Goal: Task Accomplishment & Management: Manage account settings

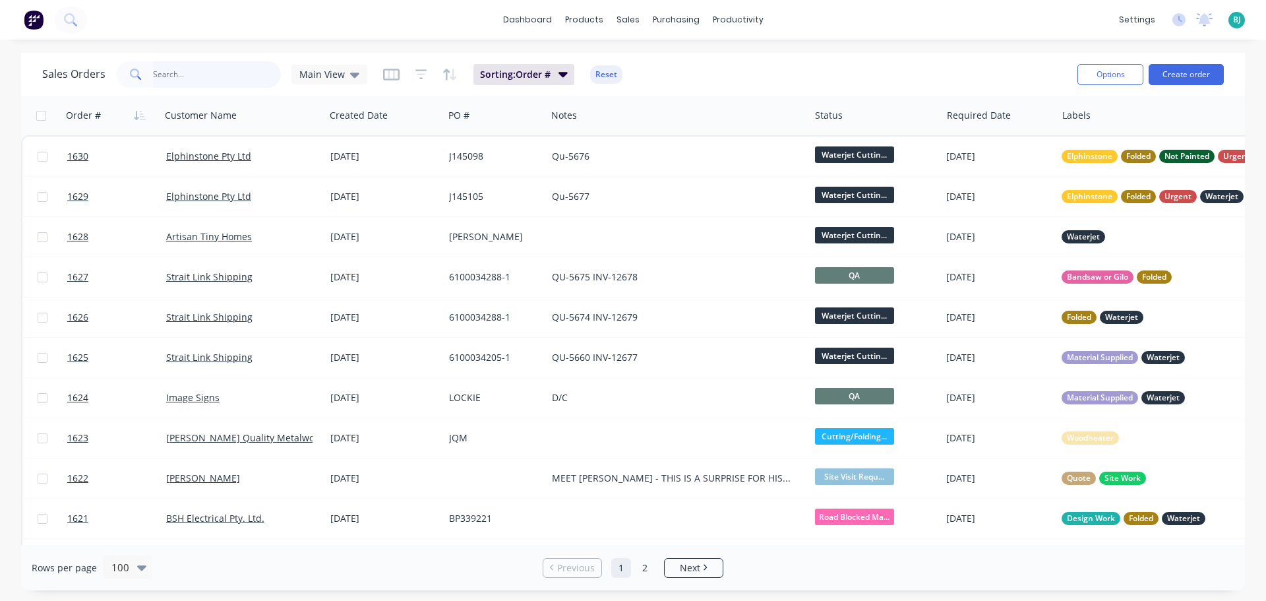
click at [235, 69] on input "text" at bounding box center [217, 74] width 129 height 26
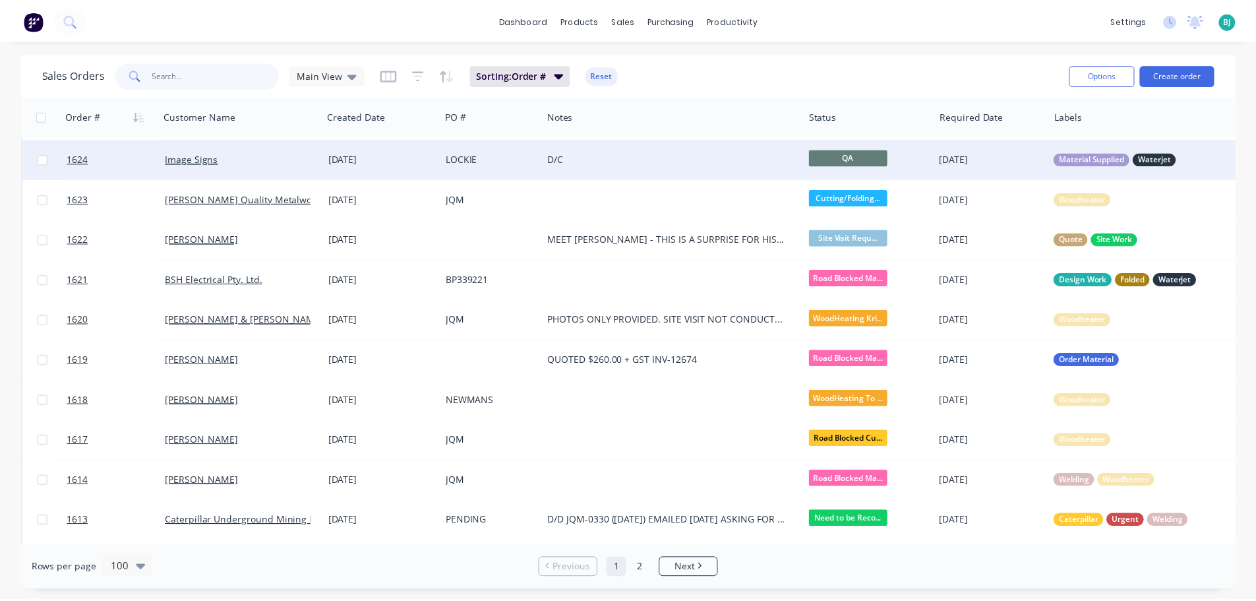
scroll to position [330, 0]
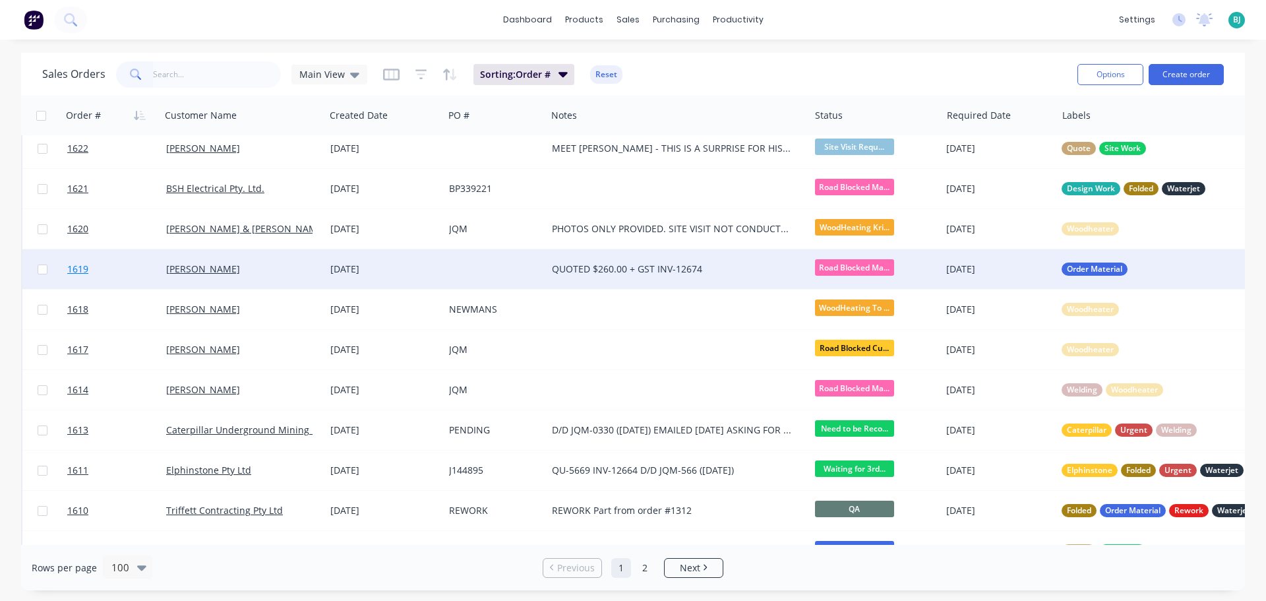
click at [144, 267] on link "1619" at bounding box center [116, 269] width 99 height 40
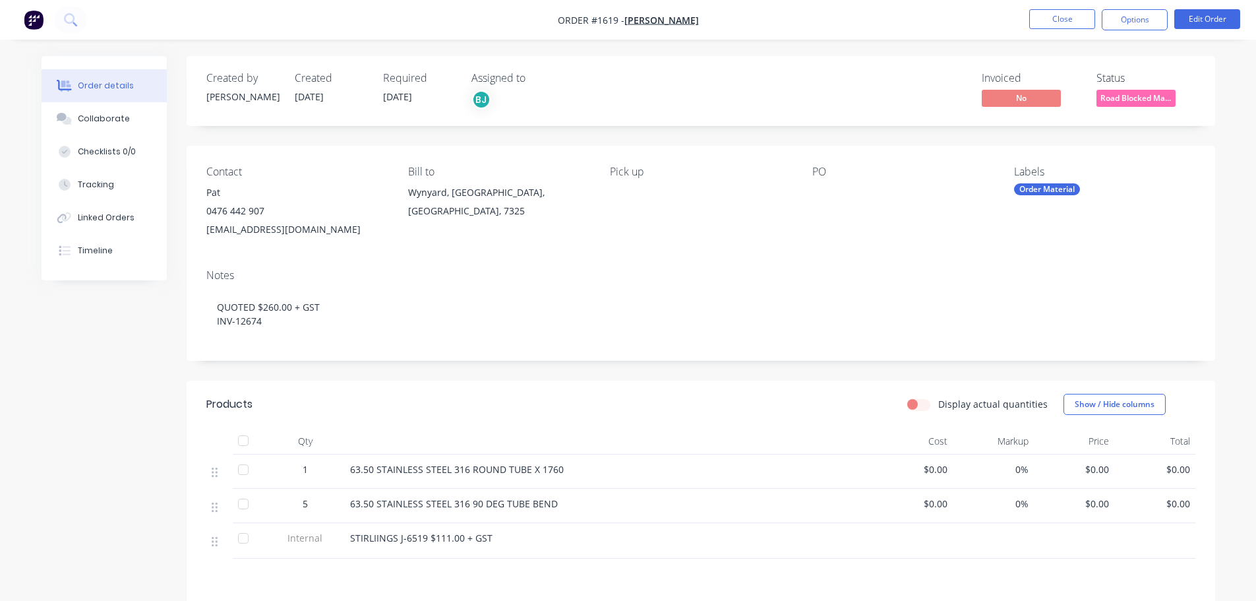
click at [1109, 92] on span "Road Blocked Ma..." at bounding box center [1136, 98] width 79 height 16
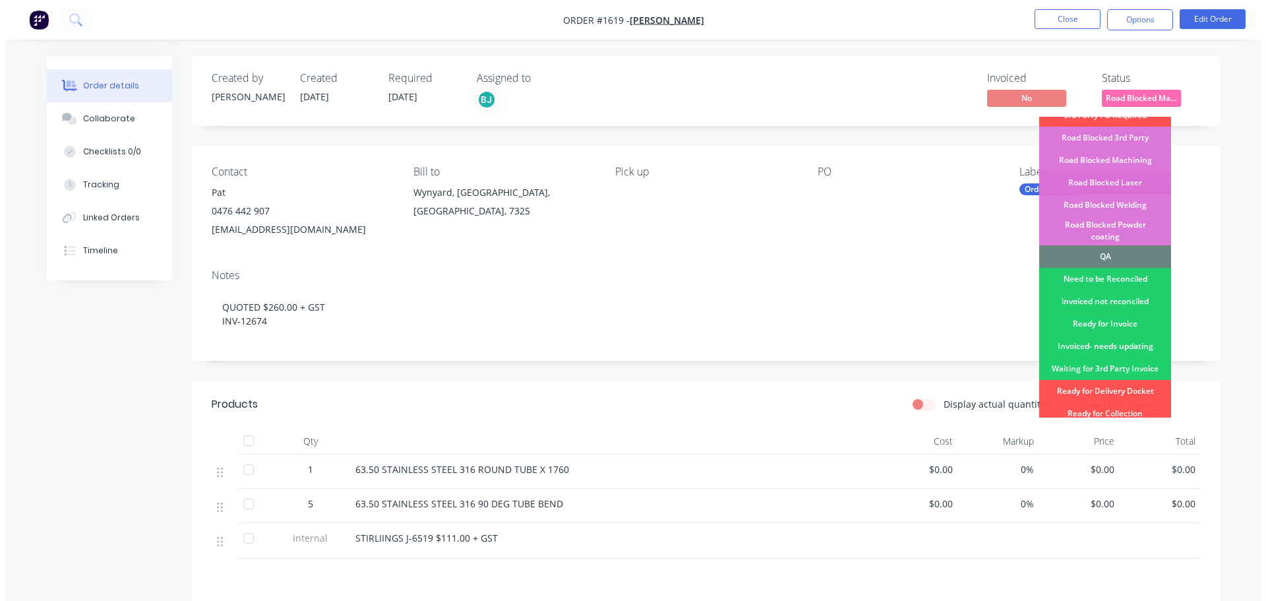
scroll to position [334, 0]
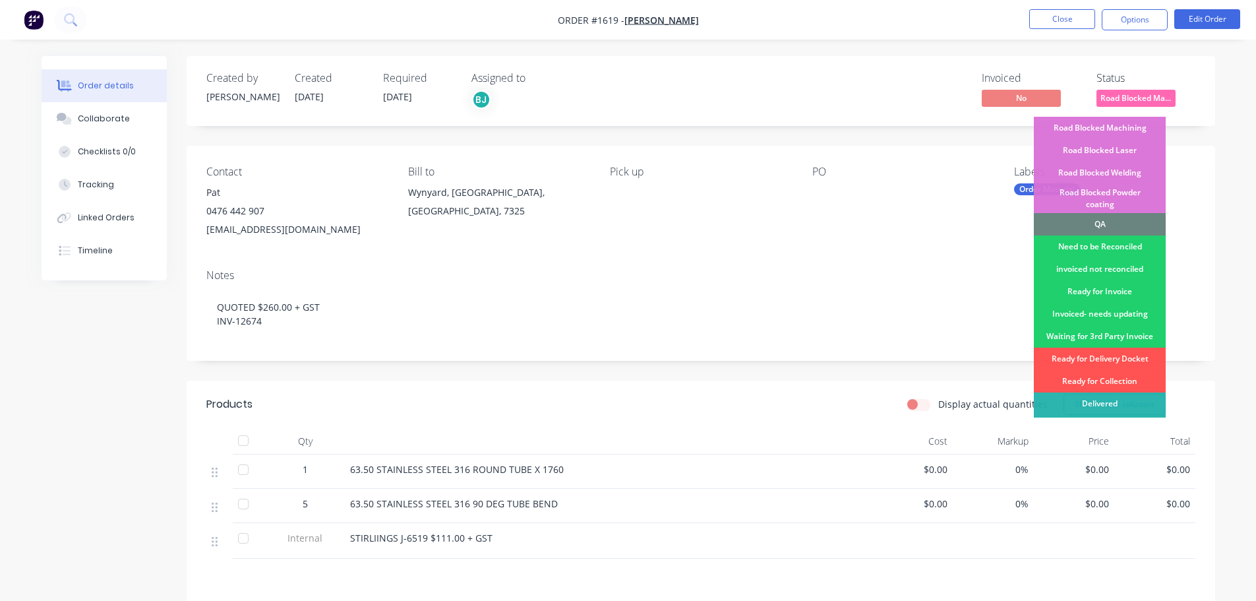
click at [1123, 370] on div "Ready for Collection" at bounding box center [1100, 381] width 132 height 22
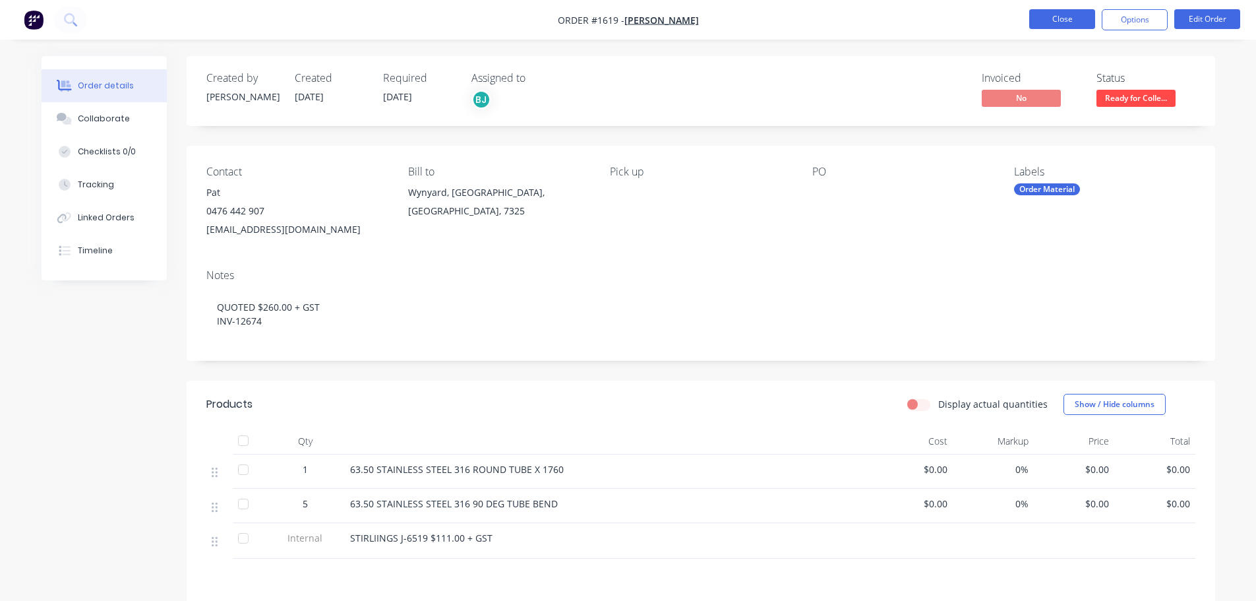
click at [1073, 20] on button "Close" at bounding box center [1062, 19] width 66 height 20
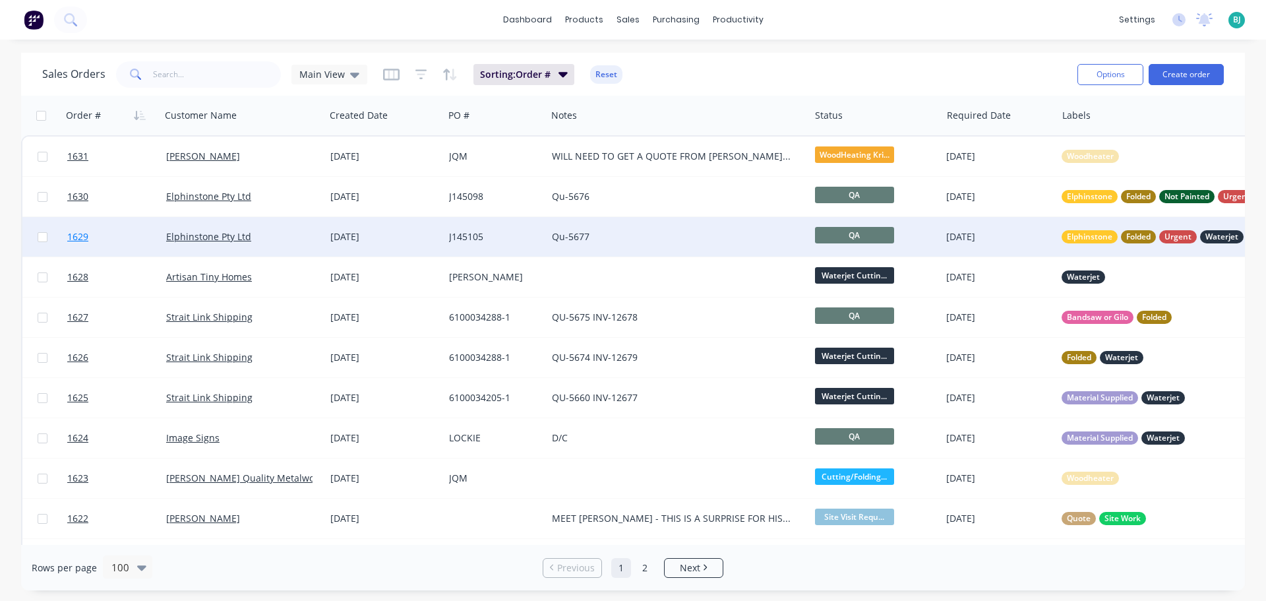
click at [141, 239] on link "1629" at bounding box center [116, 237] width 99 height 40
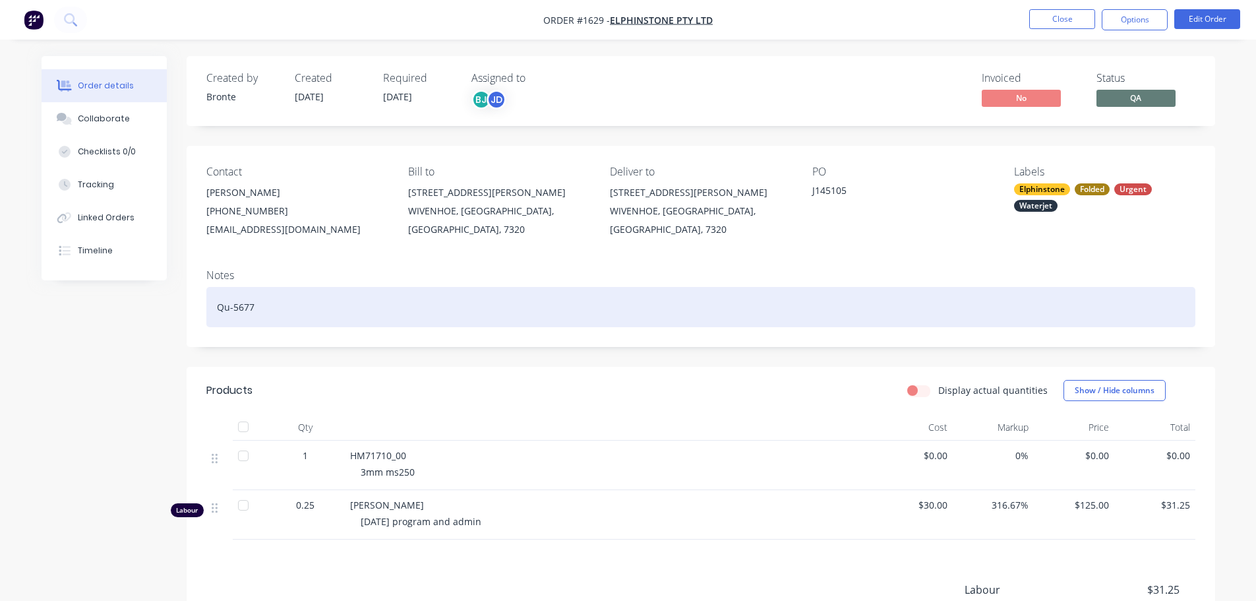
drag, startPoint x: 368, startPoint y: 323, endPoint x: 361, endPoint y: 316, distance: 10.3
click at [367, 322] on div "Qu-5677" at bounding box center [700, 307] width 989 height 40
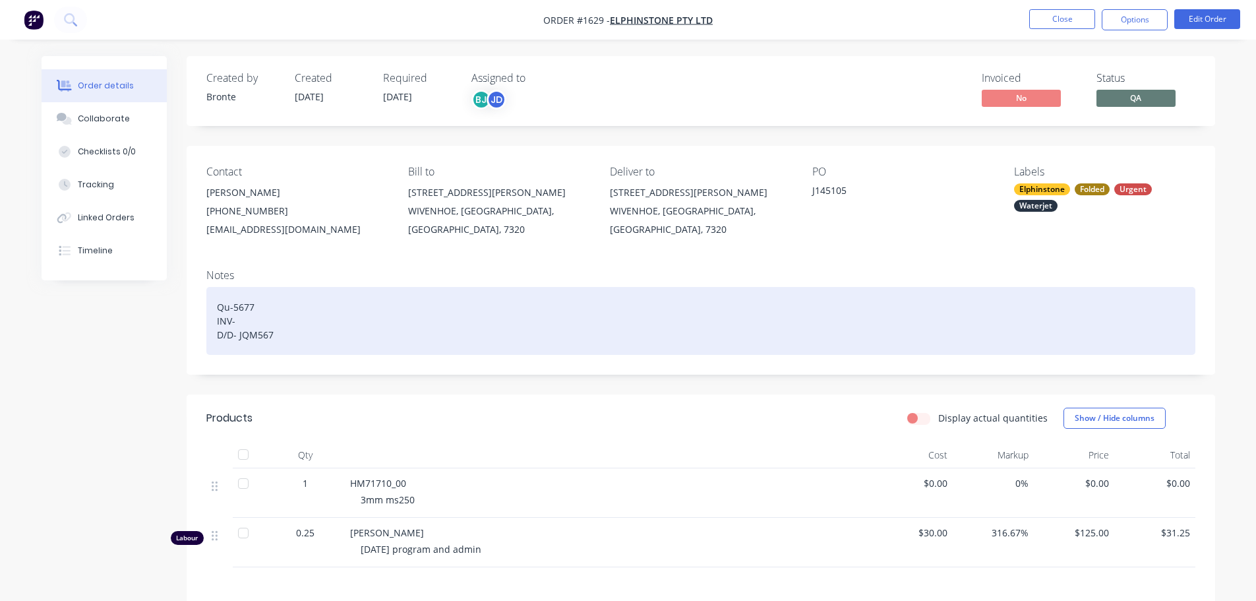
click at [258, 337] on div "Qu-5677 INV- D/D- JQM567" at bounding box center [700, 321] width 989 height 68
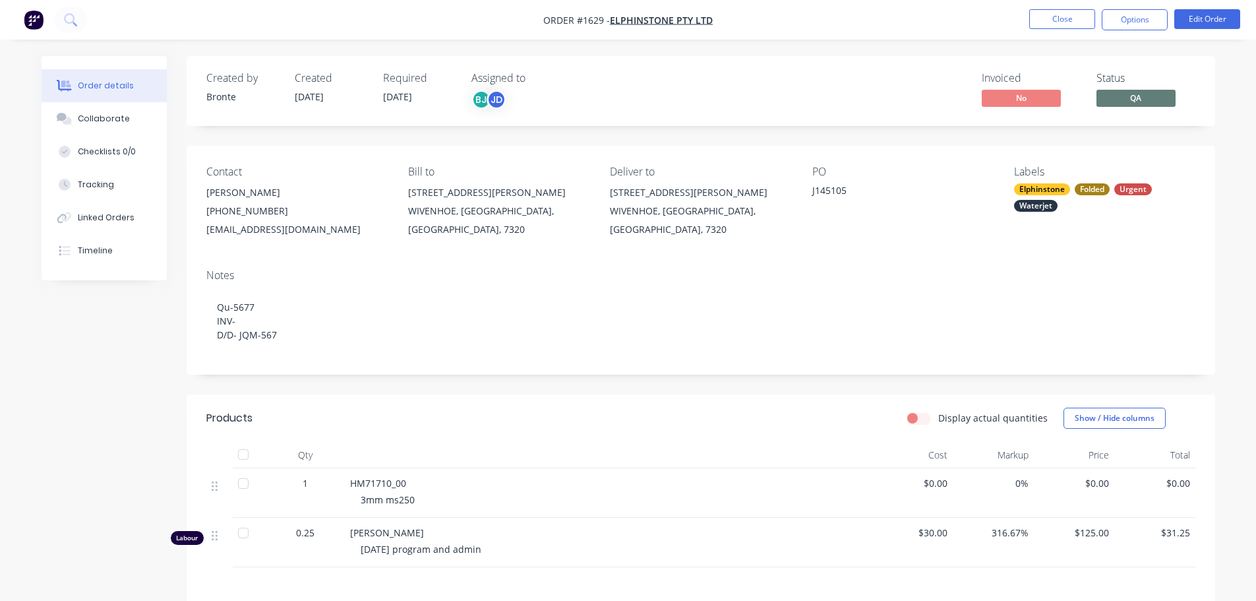
click at [289, 384] on div "Created by Bronte Created [DATE] Required [DATE] Assigned to BJ JD Invoiced No …" at bounding box center [701, 419] width 1029 height 726
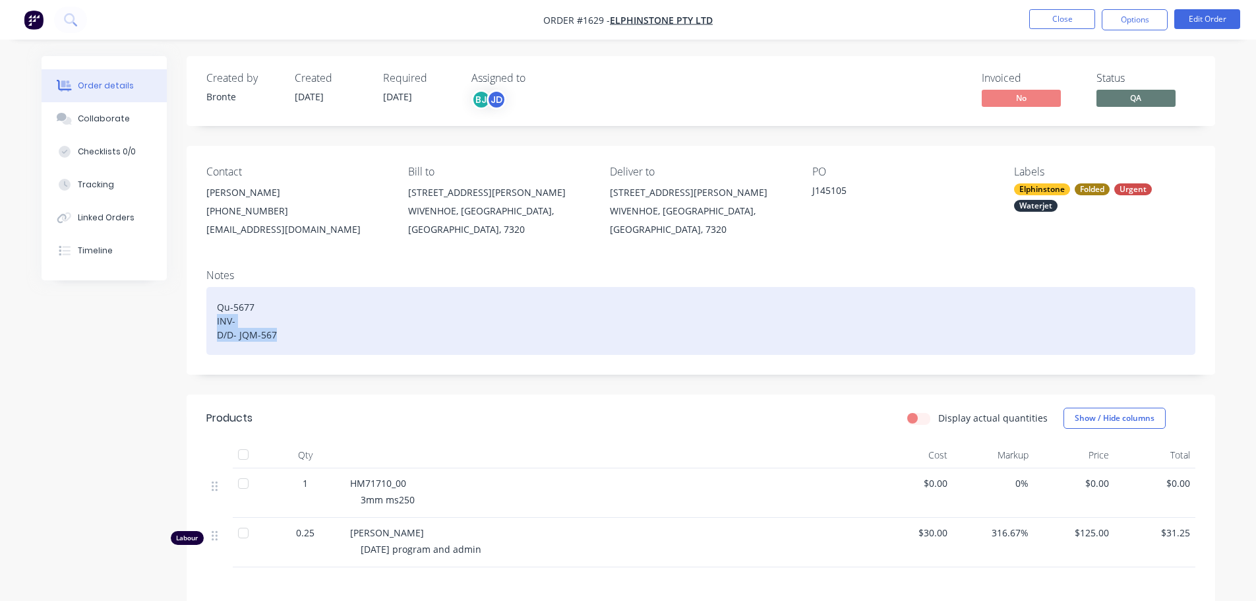
drag, startPoint x: 284, startPoint y: 338, endPoint x: 211, endPoint y: 323, distance: 74.0
click at [211, 323] on div "Qu-5677 INV- D/D- JQM-567" at bounding box center [700, 321] width 989 height 68
copy div "INV- D/D- JQM-567"
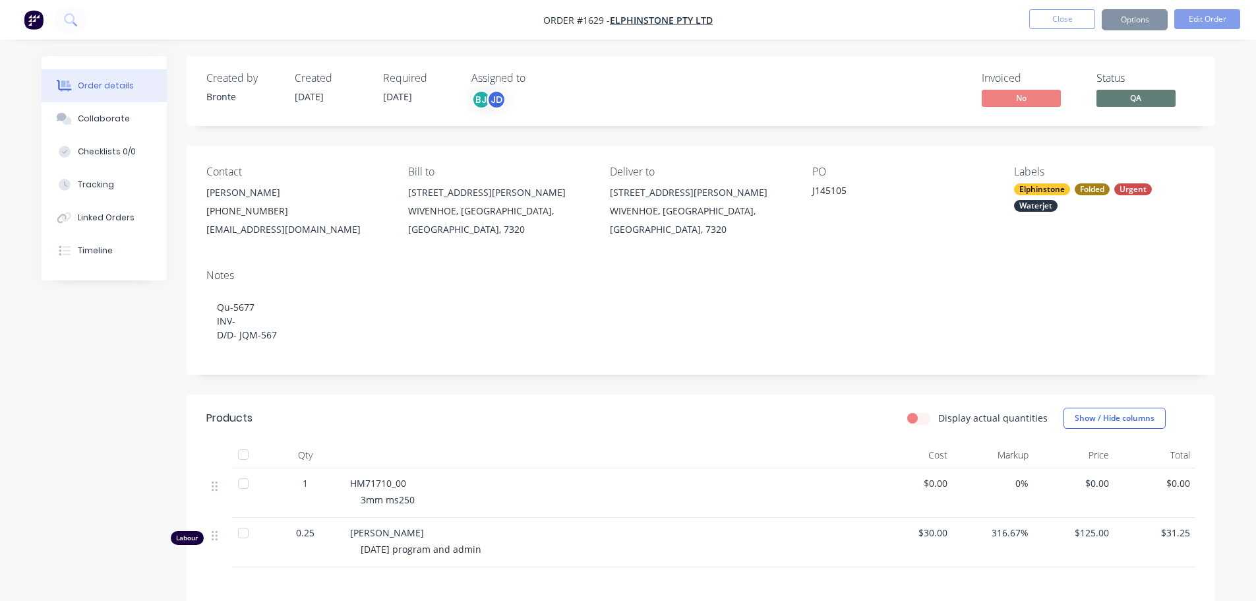
click at [1184, 61] on div "Created by Bronte Created [DATE] Required [DATE] Assigned to BJ JD Invoiced No …" at bounding box center [701, 91] width 1029 height 70
click at [1064, 23] on button "Close" at bounding box center [1062, 19] width 66 height 20
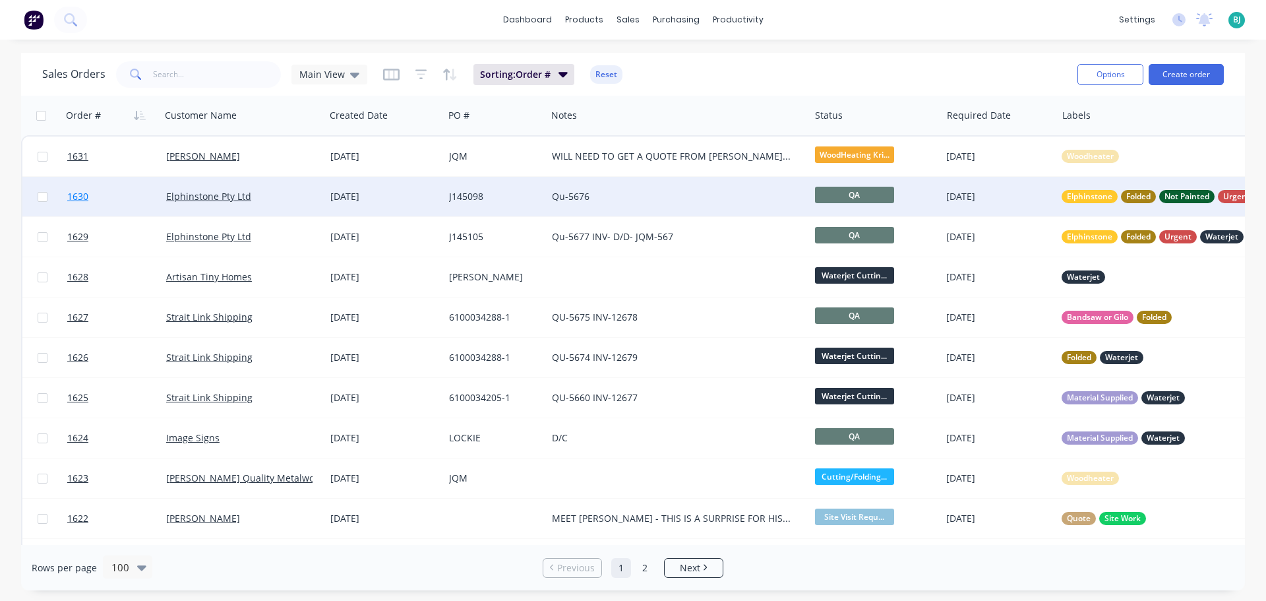
click at [136, 205] on link "1630" at bounding box center [116, 197] width 99 height 40
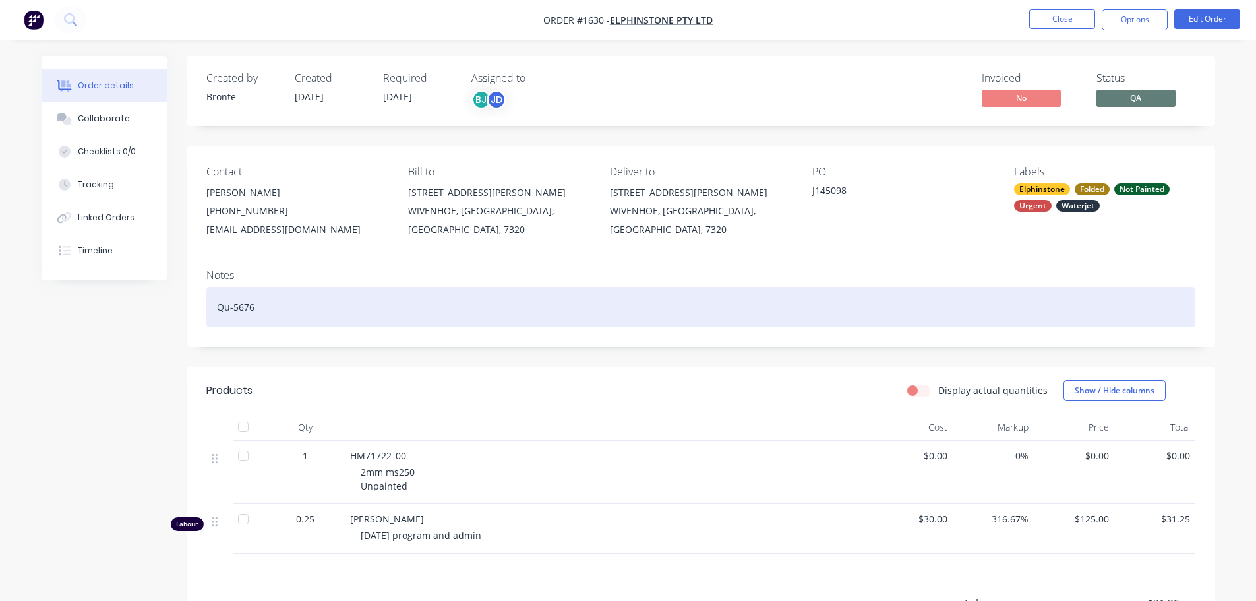
click at [290, 309] on div "Qu-5676" at bounding box center [700, 307] width 989 height 40
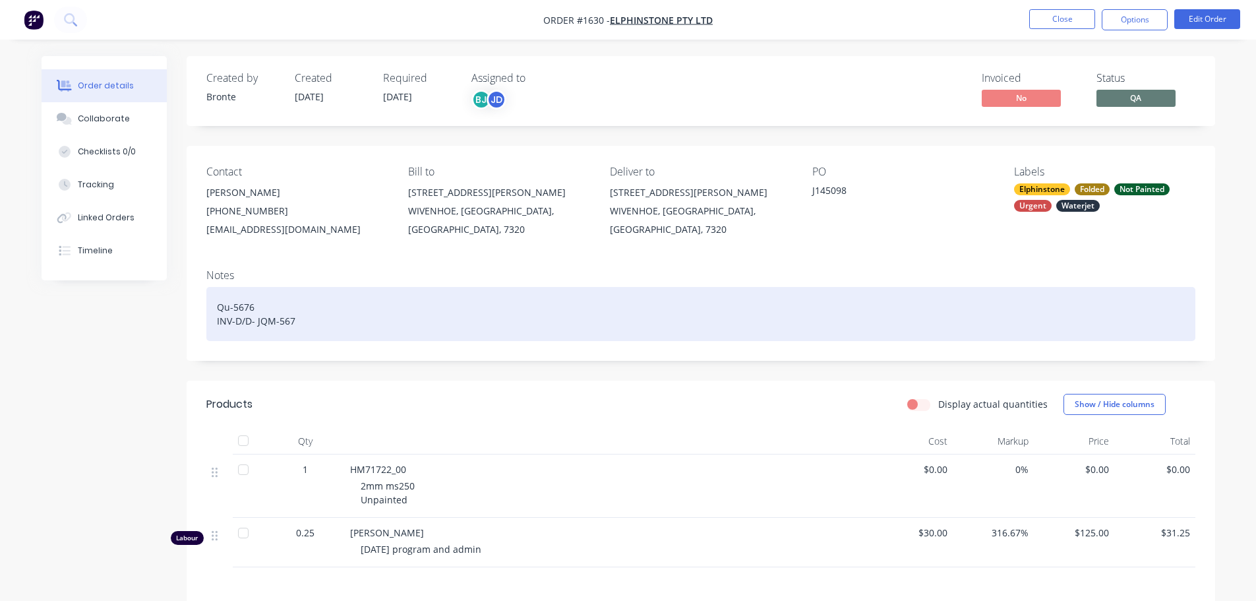
click at [232, 318] on div "Qu-5676 INV-D/D- JQM-567" at bounding box center [700, 314] width 989 height 54
click at [235, 320] on div "Qu-5676 INV-D/D- JQM-567" at bounding box center [700, 314] width 989 height 54
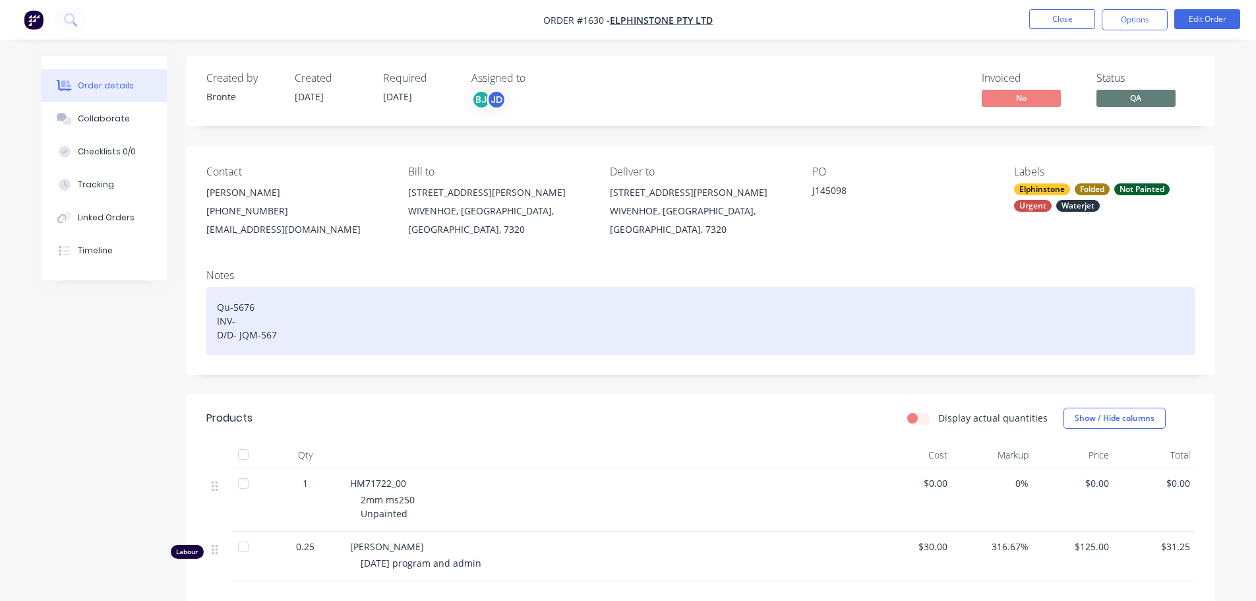
click at [286, 338] on div "Qu-5676 INV- D/D- JQM-567" at bounding box center [700, 321] width 989 height 68
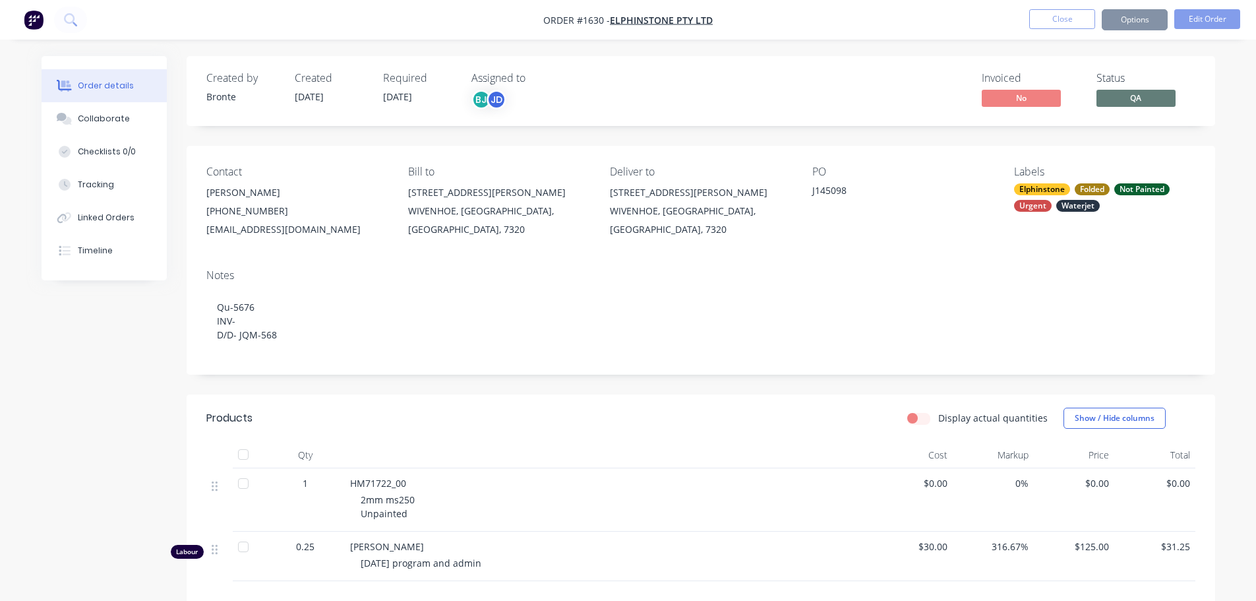
click at [125, 403] on div "Created by Bronte Created [DATE] Required [DATE] Assigned to BJ JD Invoiced No …" at bounding box center [629, 436] width 1174 height 760
click at [1133, 103] on span "QA" at bounding box center [1136, 98] width 79 height 16
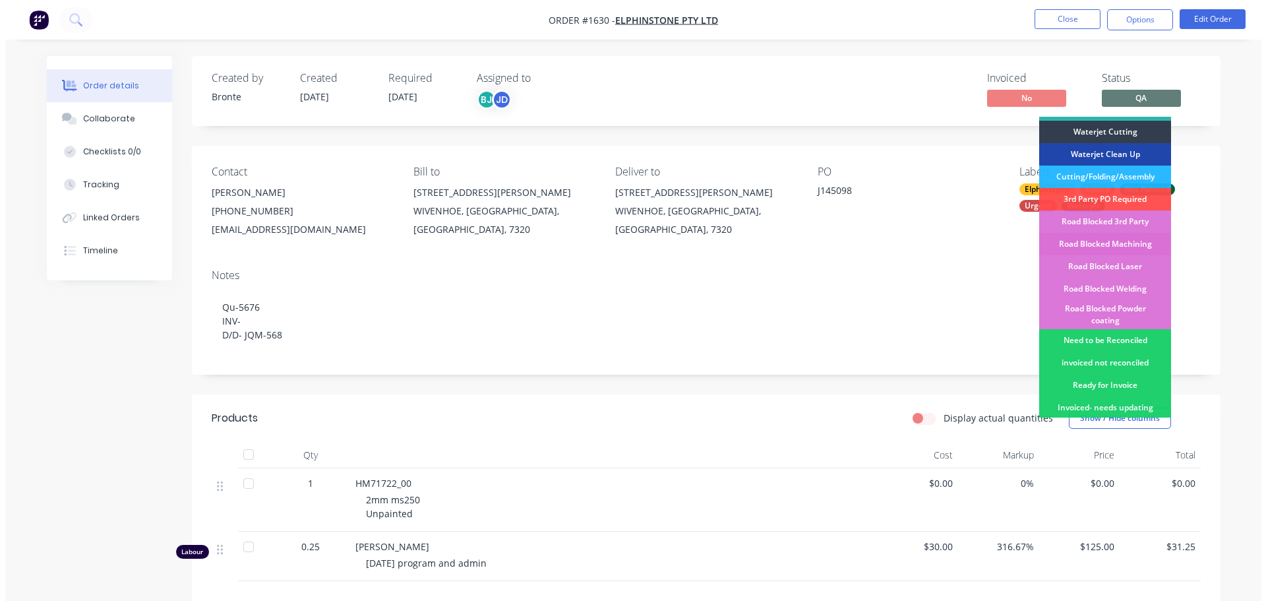
scroll to position [264, 0]
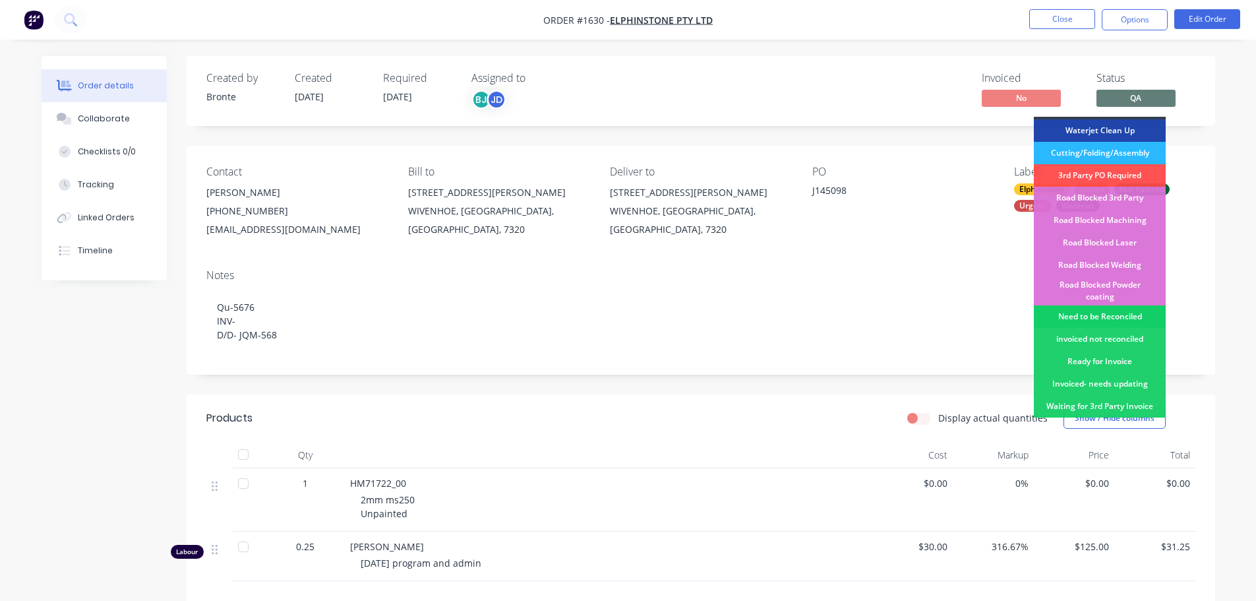
click at [1133, 305] on div "Need to be Reconciled" at bounding box center [1100, 316] width 132 height 22
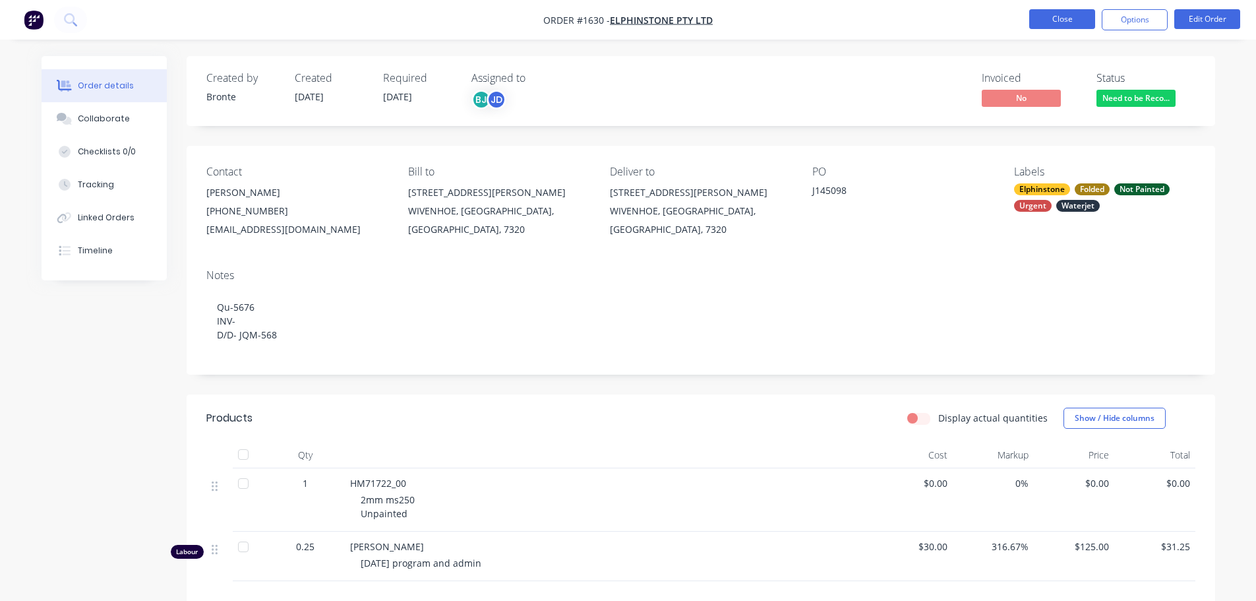
click at [1067, 16] on button "Close" at bounding box center [1062, 19] width 66 height 20
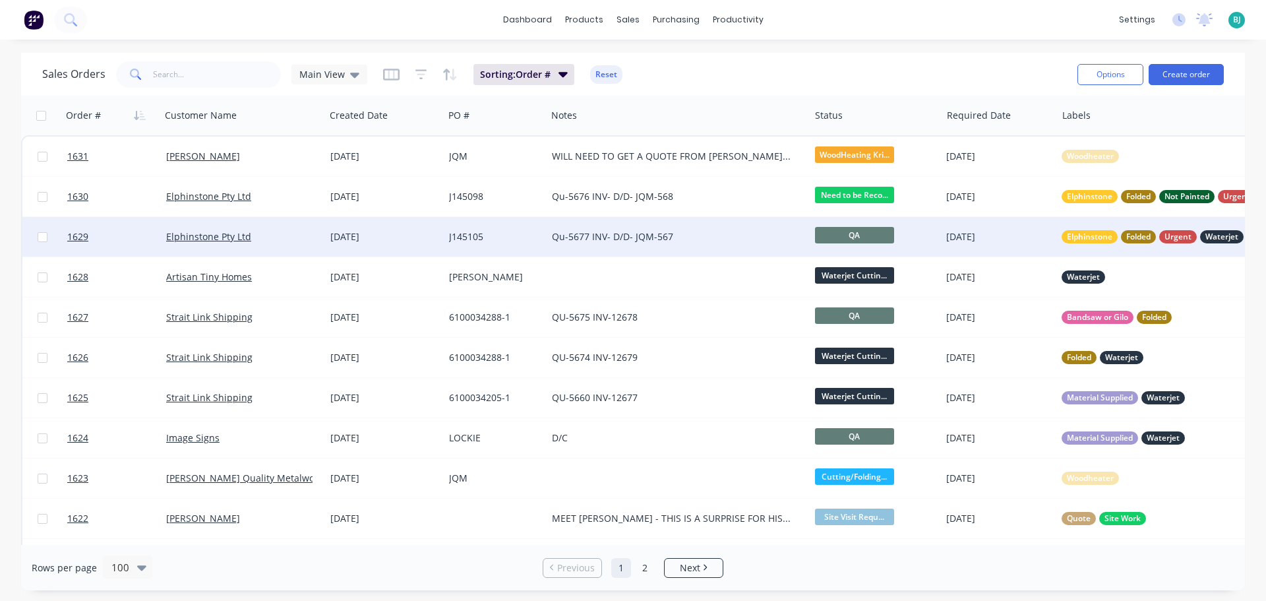
click at [859, 239] on span "QA" at bounding box center [854, 235] width 79 height 16
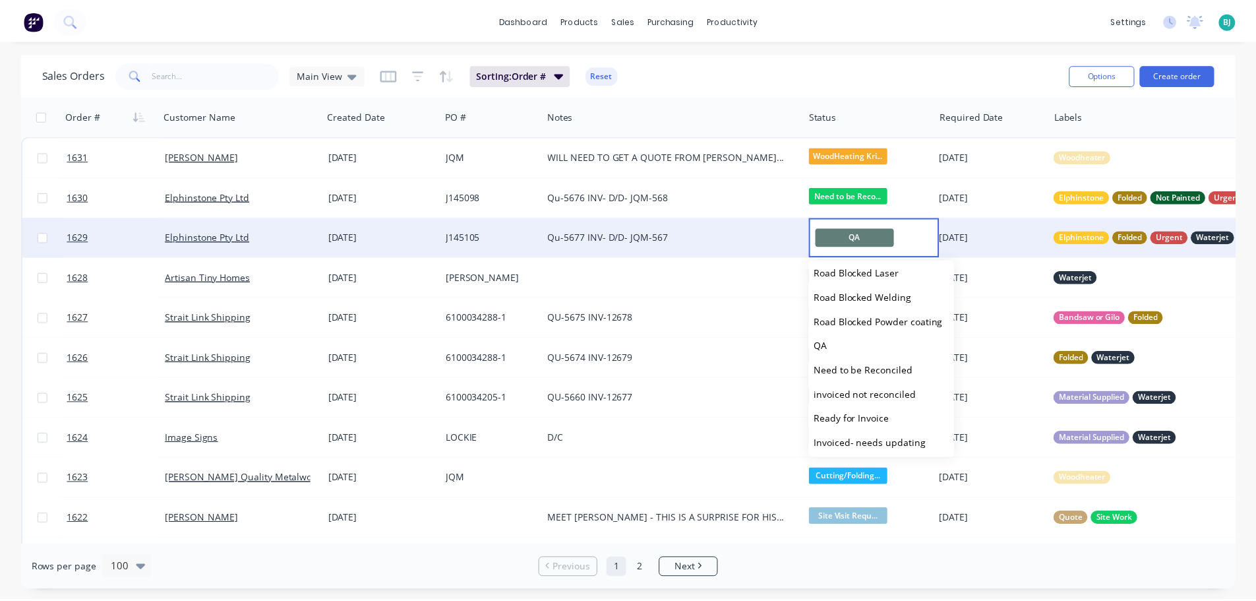
scroll to position [462, 0]
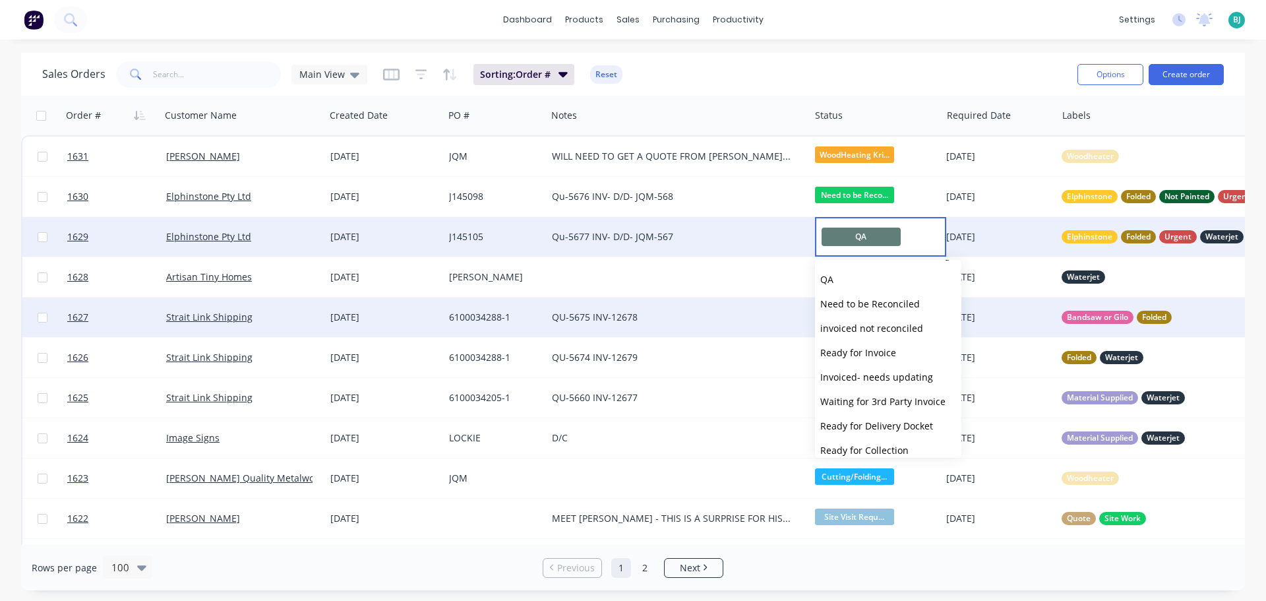
click at [886, 307] on span "Need to be Reconciled" at bounding box center [870, 303] width 100 height 13
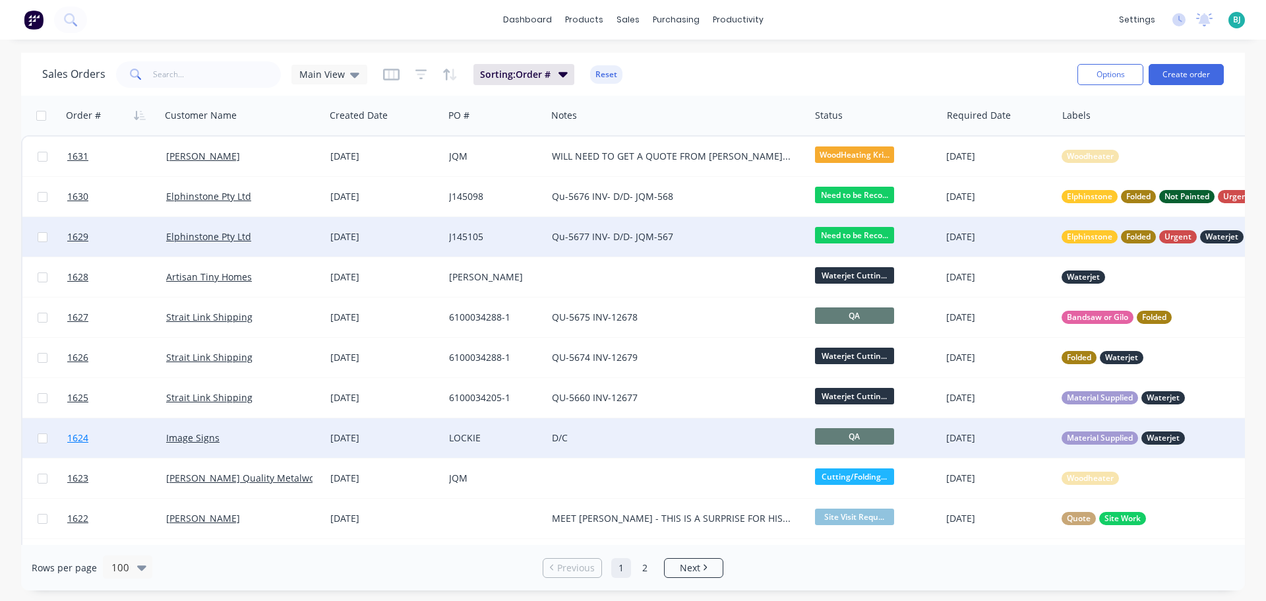
click at [142, 438] on link "1624" at bounding box center [116, 438] width 99 height 40
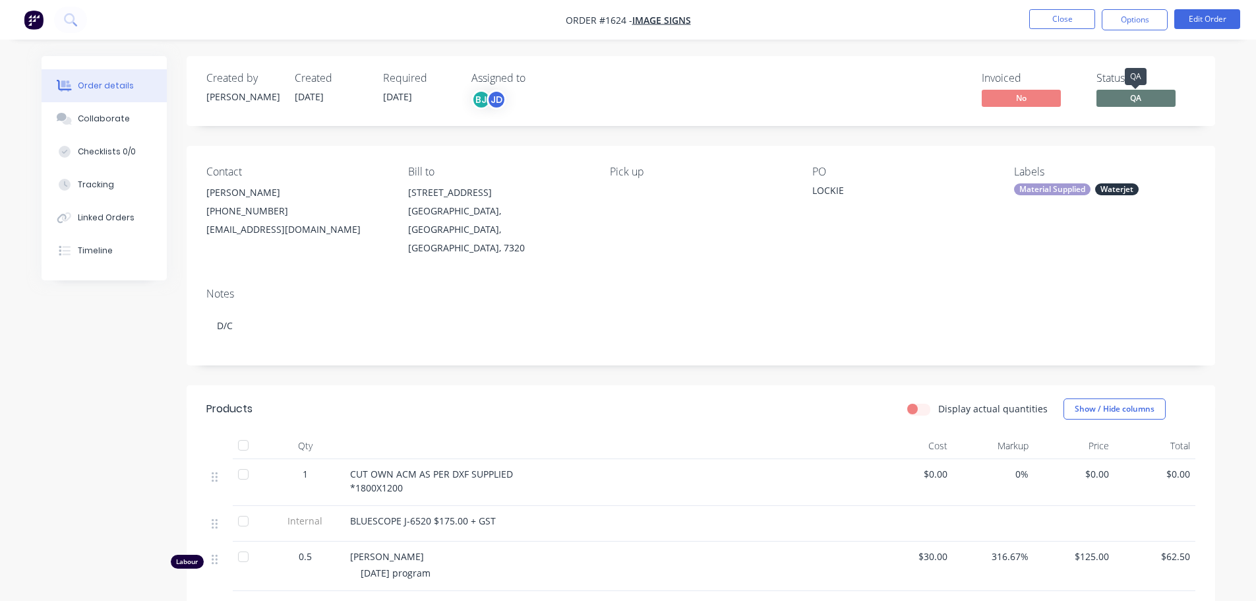
click at [1151, 94] on span "QA" at bounding box center [1136, 98] width 79 height 16
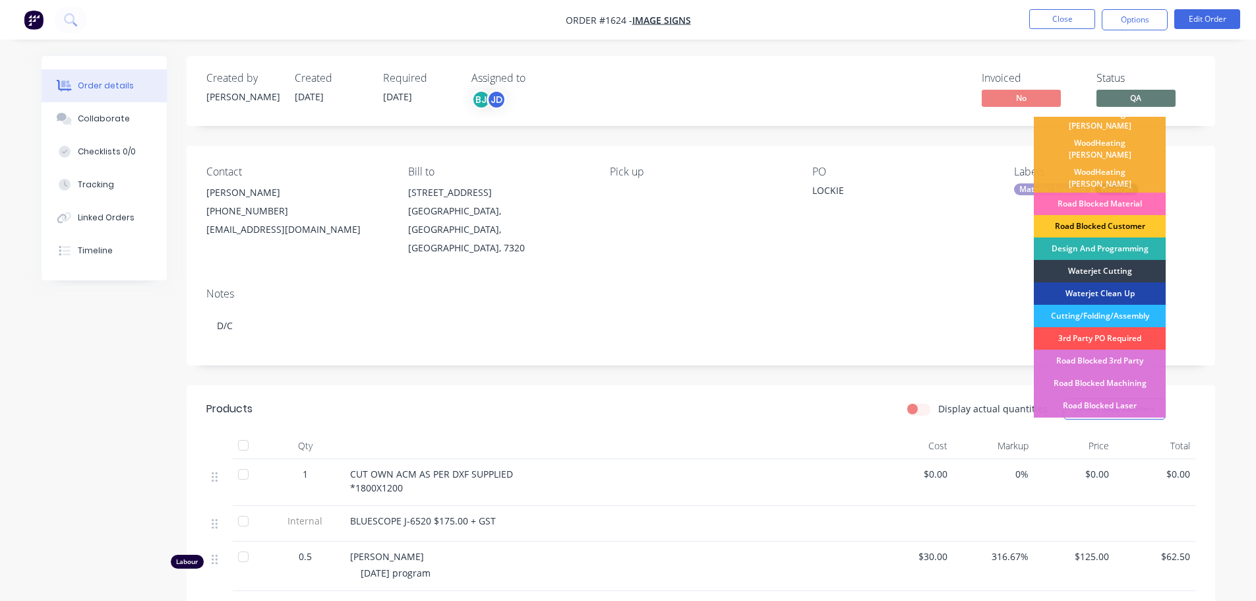
scroll to position [264, 0]
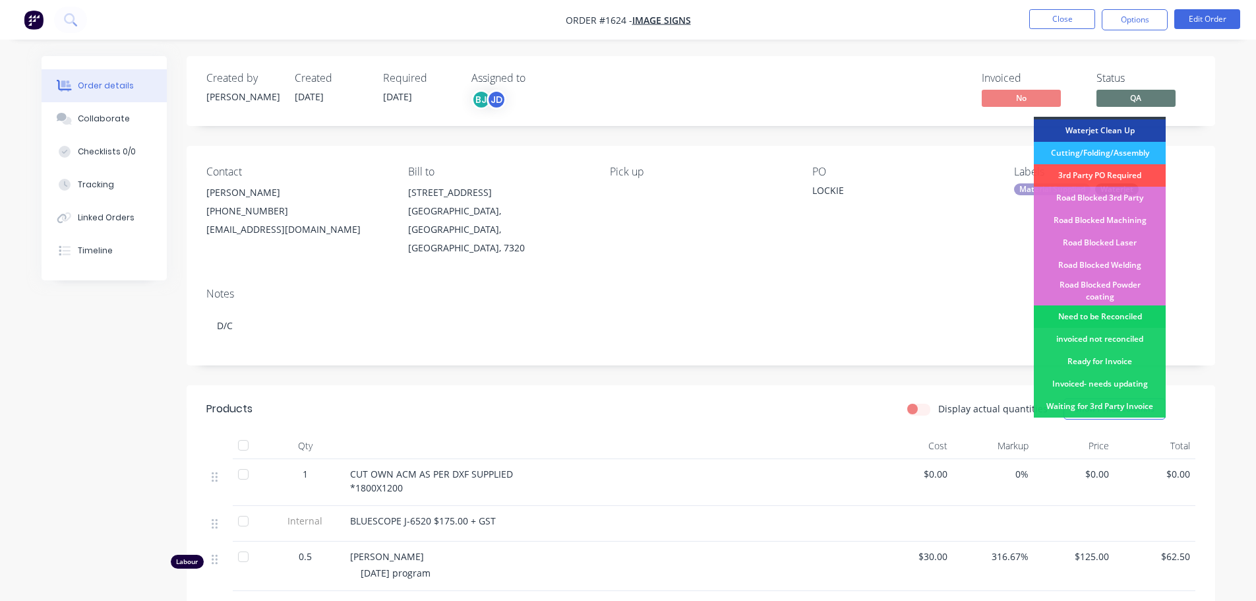
click at [1121, 305] on div "Need to be Reconciled" at bounding box center [1100, 316] width 132 height 22
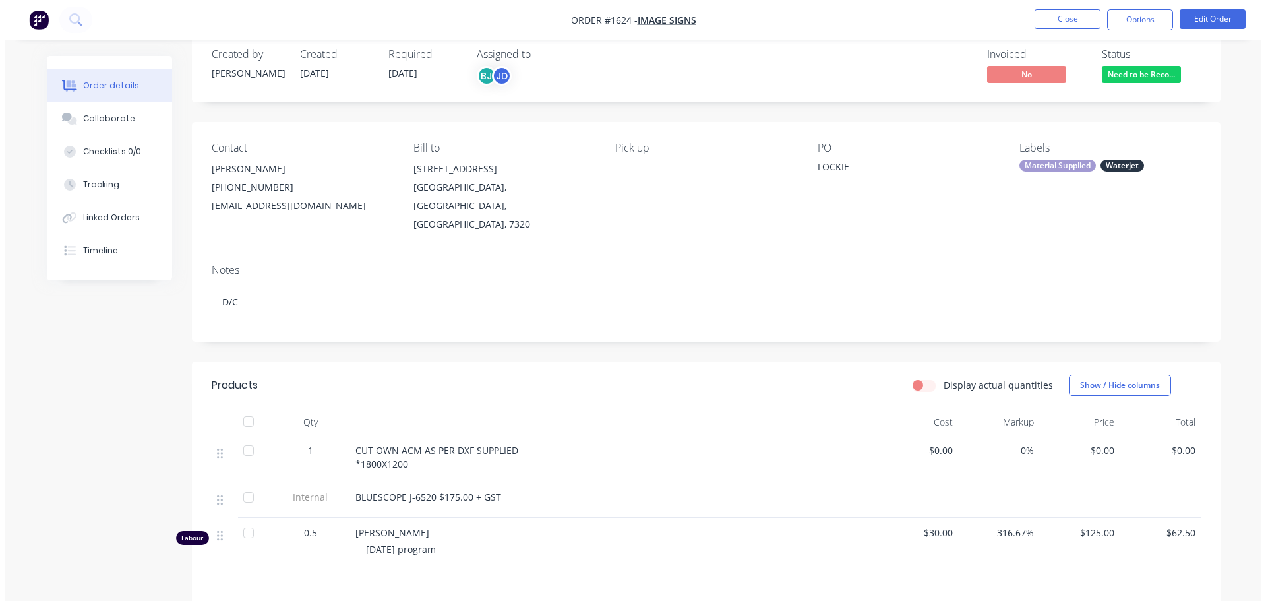
scroll to position [0, 0]
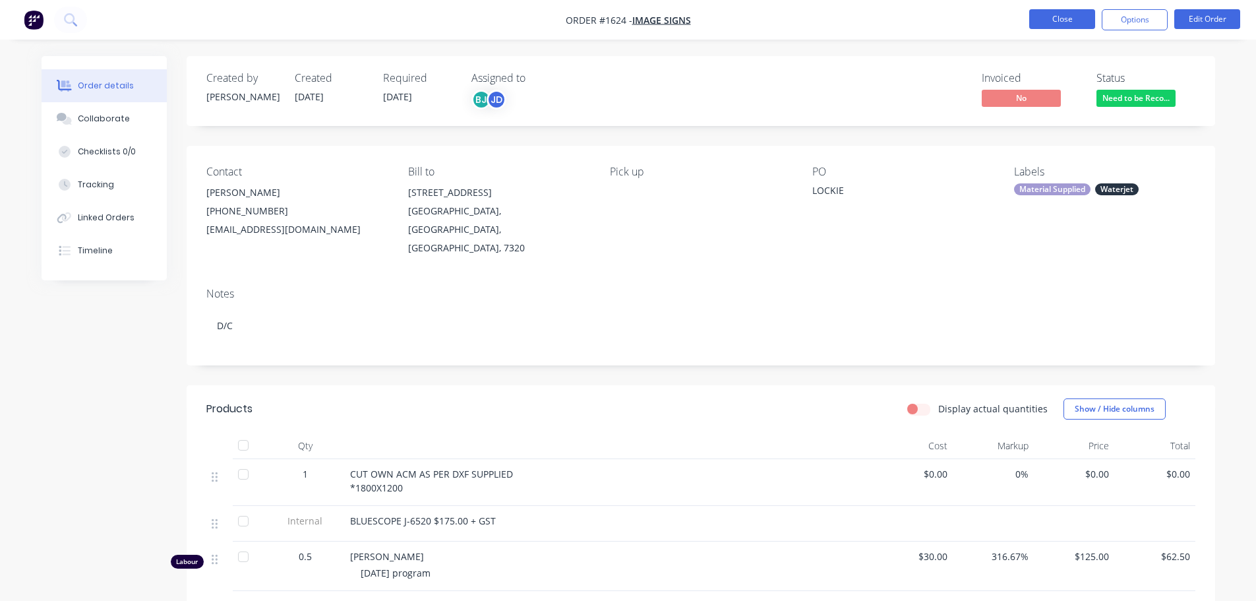
click at [1066, 22] on button "Close" at bounding box center [1062, 19] width 66 height 20
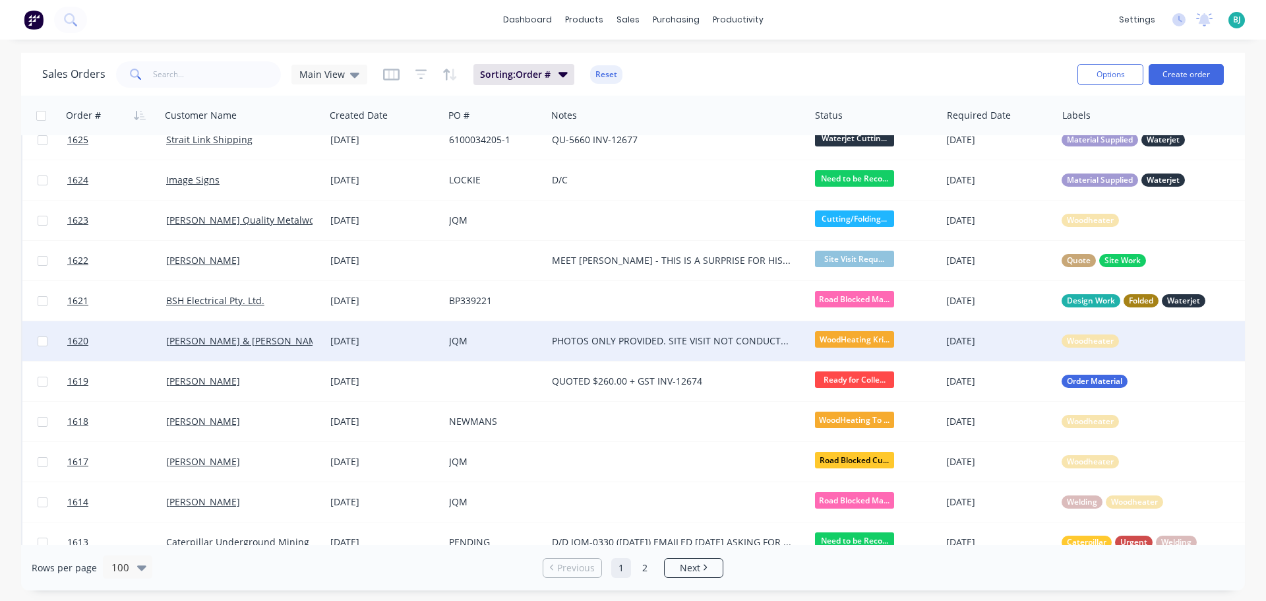
scroll to position [264, 0]
